Goal: Ask a question: Seek information or help from site administrators or community

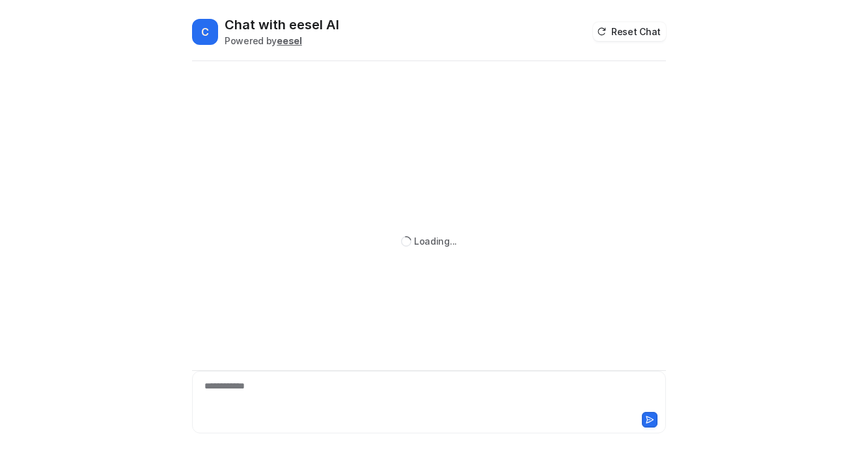
click at [244, 391] on div "**********" at bounding box center [428, 394] width 467 height 30
click at [258, 391] on div "**********" at bounding box center [428, 394] width 467 height 30
paste div
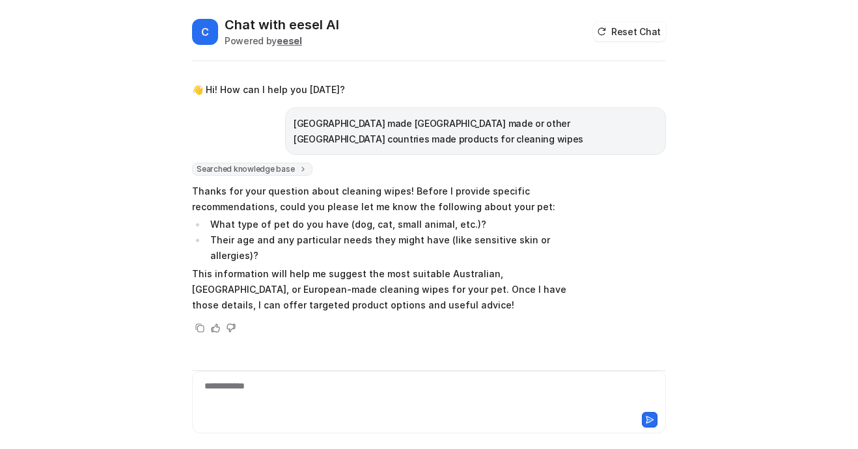
click at [228, 398] on div "**********" at bounding box center [428, 394] width 467 height 30
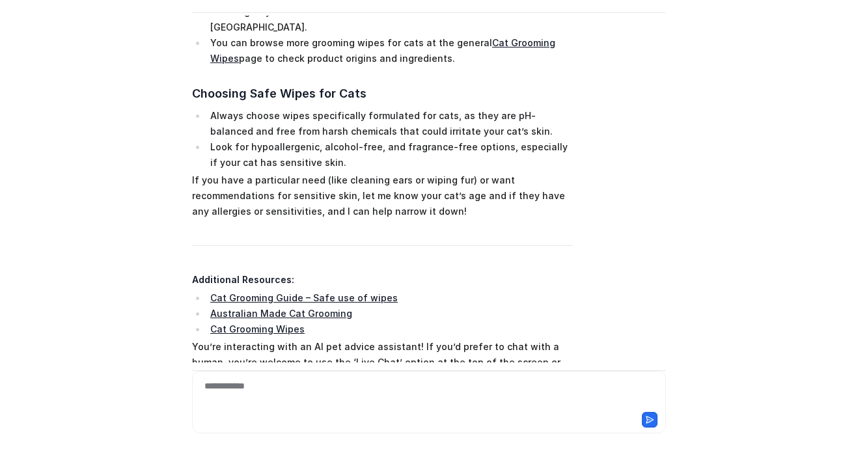
scroll to position [609, 0]
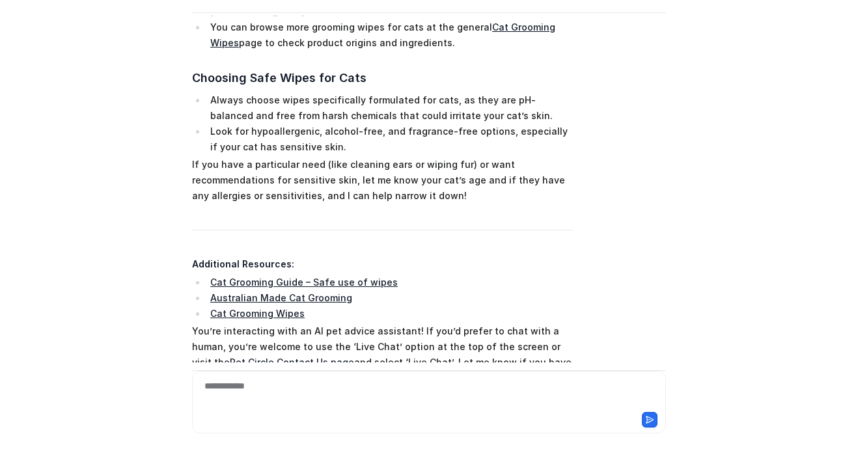
drag, startPoint x: 282, startPoint y: 222, endPoint x: 154, endPoint y: 230, distance: 128.4
click at [154, 230] on div "C Chat with eesel AI Powered by eesel Reset Chat 👋 Hi! How can I help you [DATE…" at bounding box center [429, 224] width 858 height 449
drag, startPoint x: 237, startPoint y: 236, endPoint x: 254, endPoint y: 245, distance: 18.9
click at [253, 306] on li "Cat Grooming Wipes" at bounding box center [389, 314] width 366 height 16
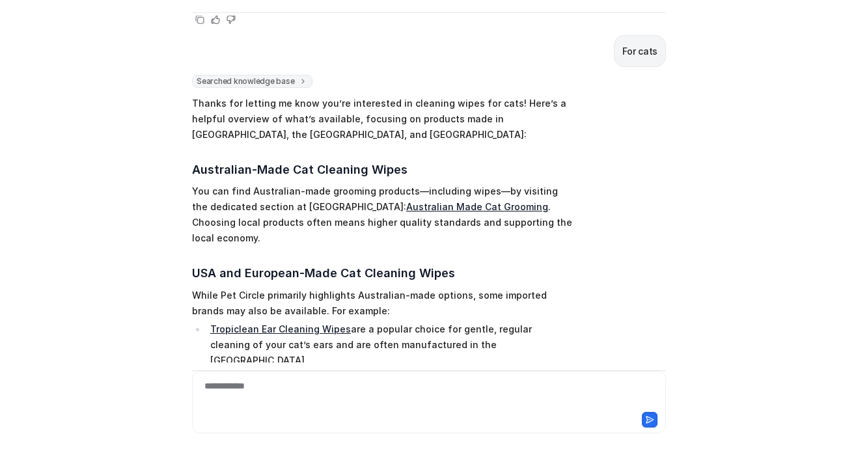
scroll to position [0, 0]
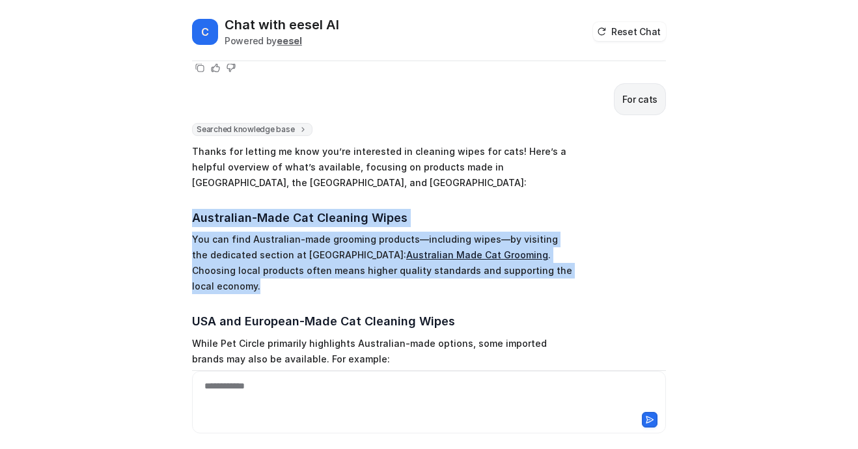
drag, startPoint x: 182, startPoint y: 185, endPoint x: 558, endPoint y: 233, distance: 378.5
click at [558, 233] on div "C Chat with eesel AI Powered by eesel Reset Chat 👋 Hi! How can I help you [DATE…" at bounding box center [429, 232] width 495 height 433
copy span "Australian-Made Cat Cleaning Wipes You can find Australian-made grooming produc…"
drag, startPoint x: 171, startPoint y: 193, endPoint x: 190, endPoint y: 187, distance: 19.8
click at [171, 193] on div "C Chat with eesel AI Powered by eesel Reset Chat 👋 Hi! How can I help you [DATE…" at bounding box center [429, 224] width 858 height 449
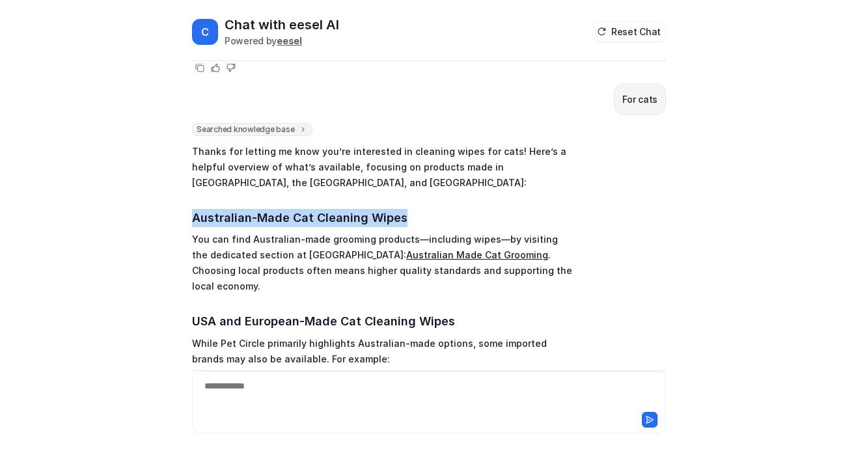
drag, startPoint x: 190, startPoint y: 187, endPoint x: 411, endPoint y: 184, distance: 221.3
click at [411, 209] on h3 "Australian-Made Cat Cleaning Wipes" at bounding box center [382, 218] width 381 height 18
copy h3 "Australian-Made Cat Cleaning Wipes"
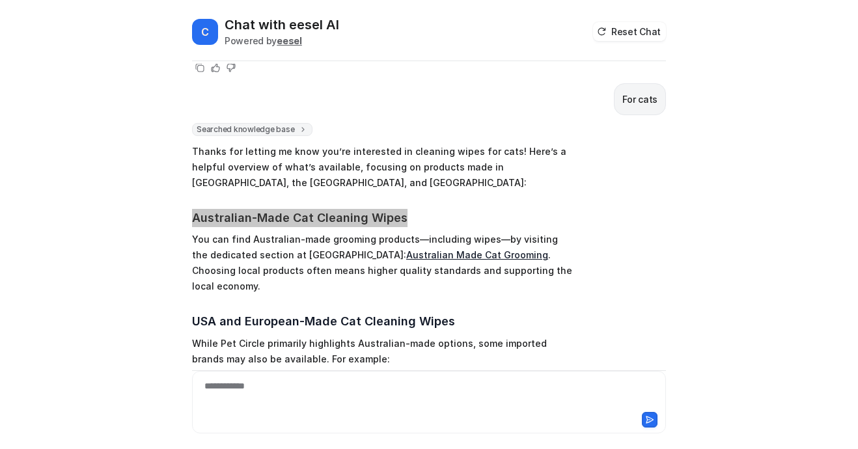
scroll to position [48, 0]
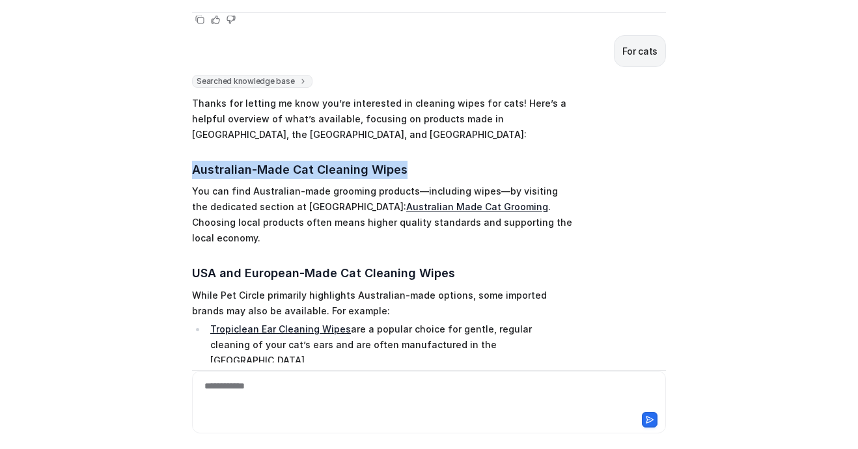
drag, startPoint x: 187, startPoint y: 225, endPoint x: 426, endPoint y: 325, distance: 258.7
click at [426, 325] on span "Thanks for letting me know you’re interested in cleaning wipes for cats! Here’s…" at bounding box center [382, 415] width 381 height 644
copy span "USA and European-Made Cat Cleaning Wipes While Pet Circle primarily highlights …"
click at [182, 204] on div "C Chat with eesel AI Powered by eesel Reset Chat 👋 Hi! How can I help you [DATE…" at bounding box center [429, 183] width 495 height 433
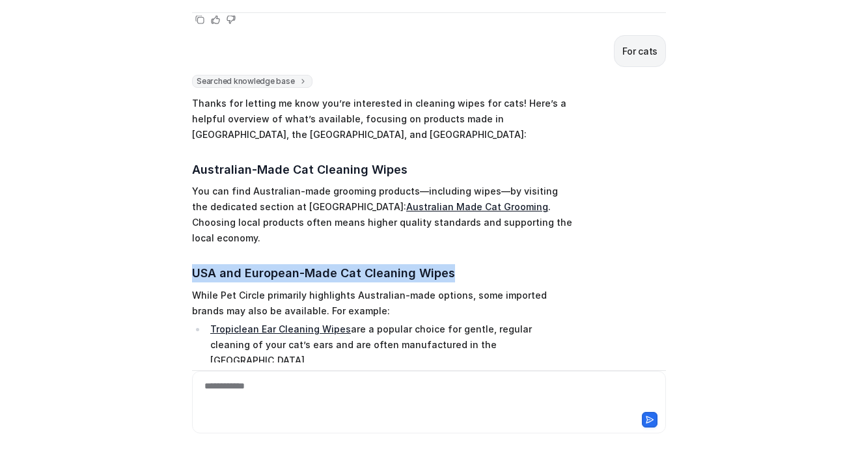
drag, startPoint x: 184, startPoint y: 219, endPoint x: 474, endPoint y: 223, distance: 289.6
click at [476, 223] on div "C Chat with eesel AI Powered by eesel Reset Chat 👋 Hi! How can I help you [DATE…" at bounding box center [429, 183] width 495 height 433
copy h3 "USA and European-Made Cat Cleaning Wipes"
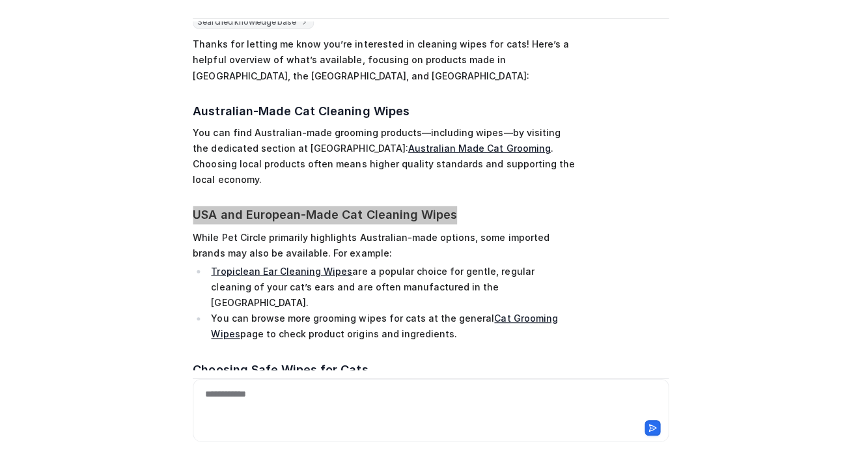
scroll to position [455, 0]
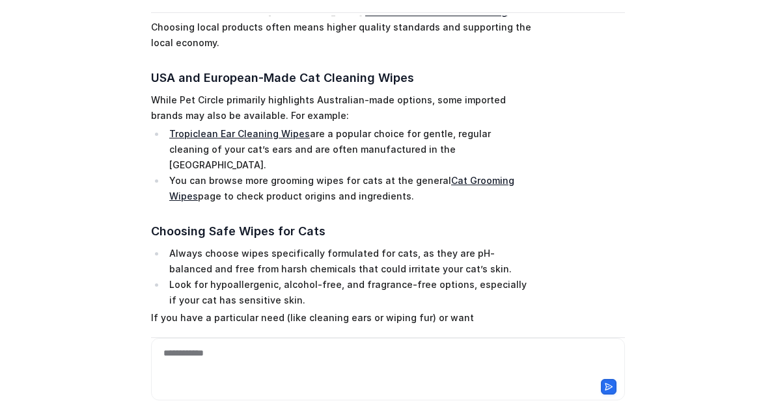
click at [703, 283] on div "C Chat with eesel AI Powered by eesel Reset Chat 👋 Hi! How can I help you [DATE…" at bounding box center [388, 208] width 776 height 416
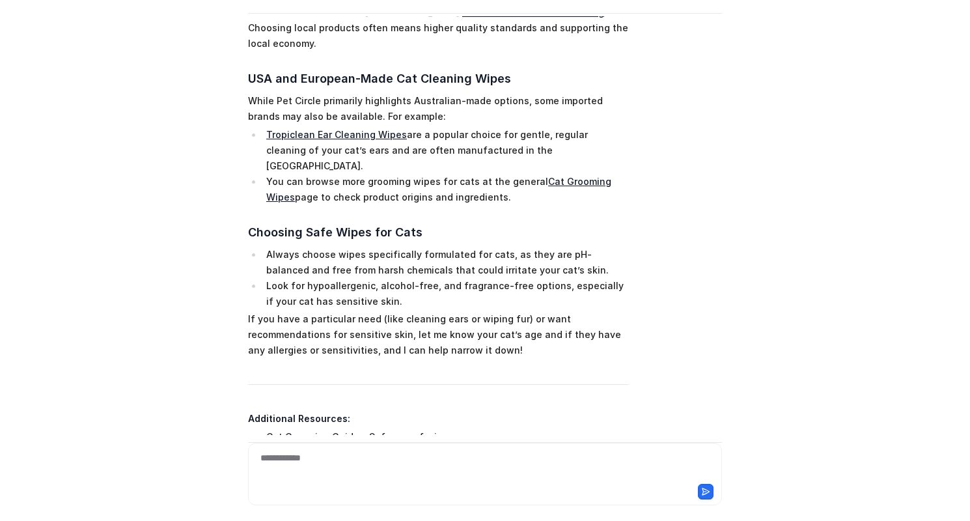
click at [182, 184] on div "C Chat with eesel AI Powered by eesel Reset Chat 👋 Hi! How can I help you [DATE…" at bounding box center [485, 260] width 970 height 521
